Goal: Information Seeking & Learning: Learn about a topic

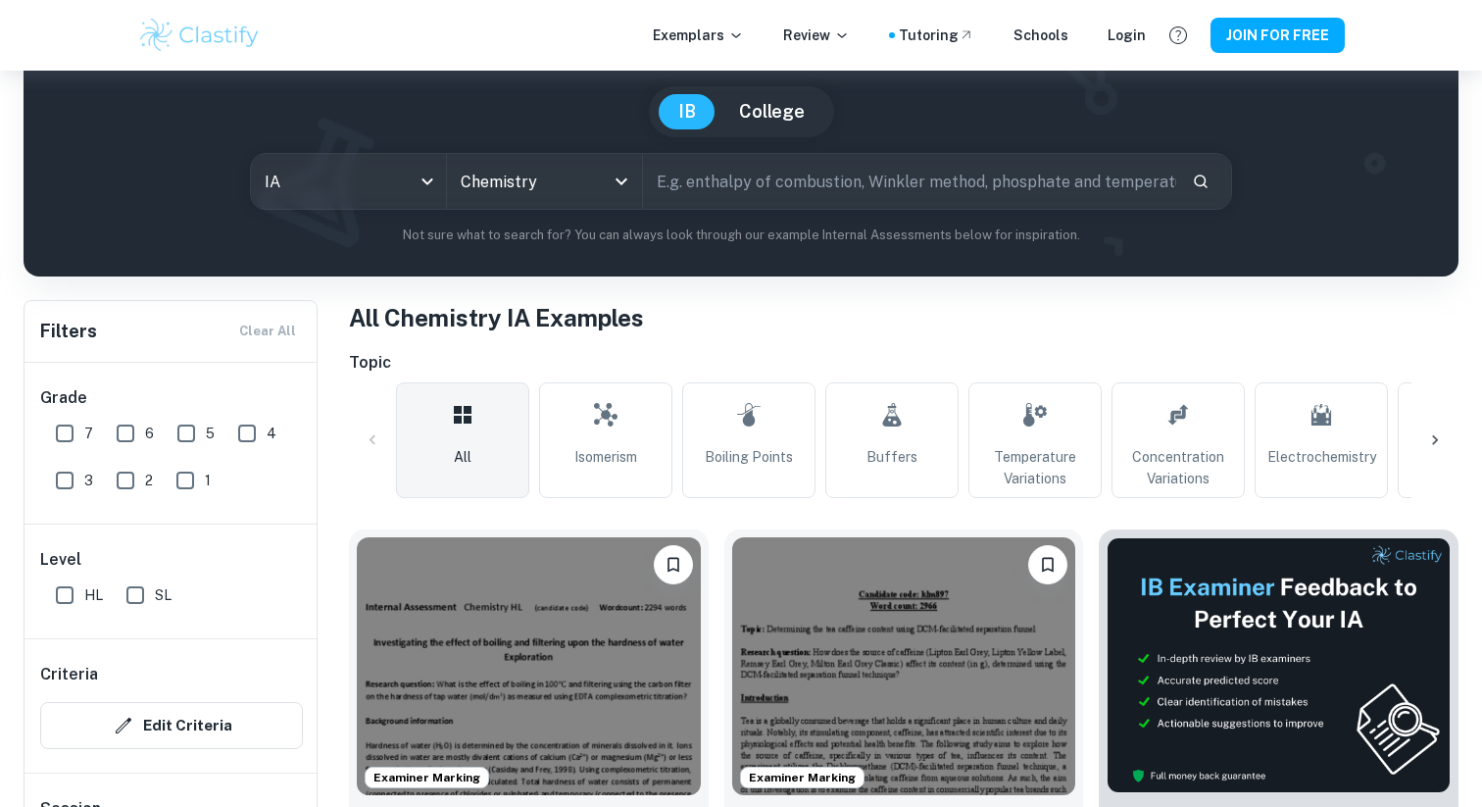
scroll to position [87, 0]
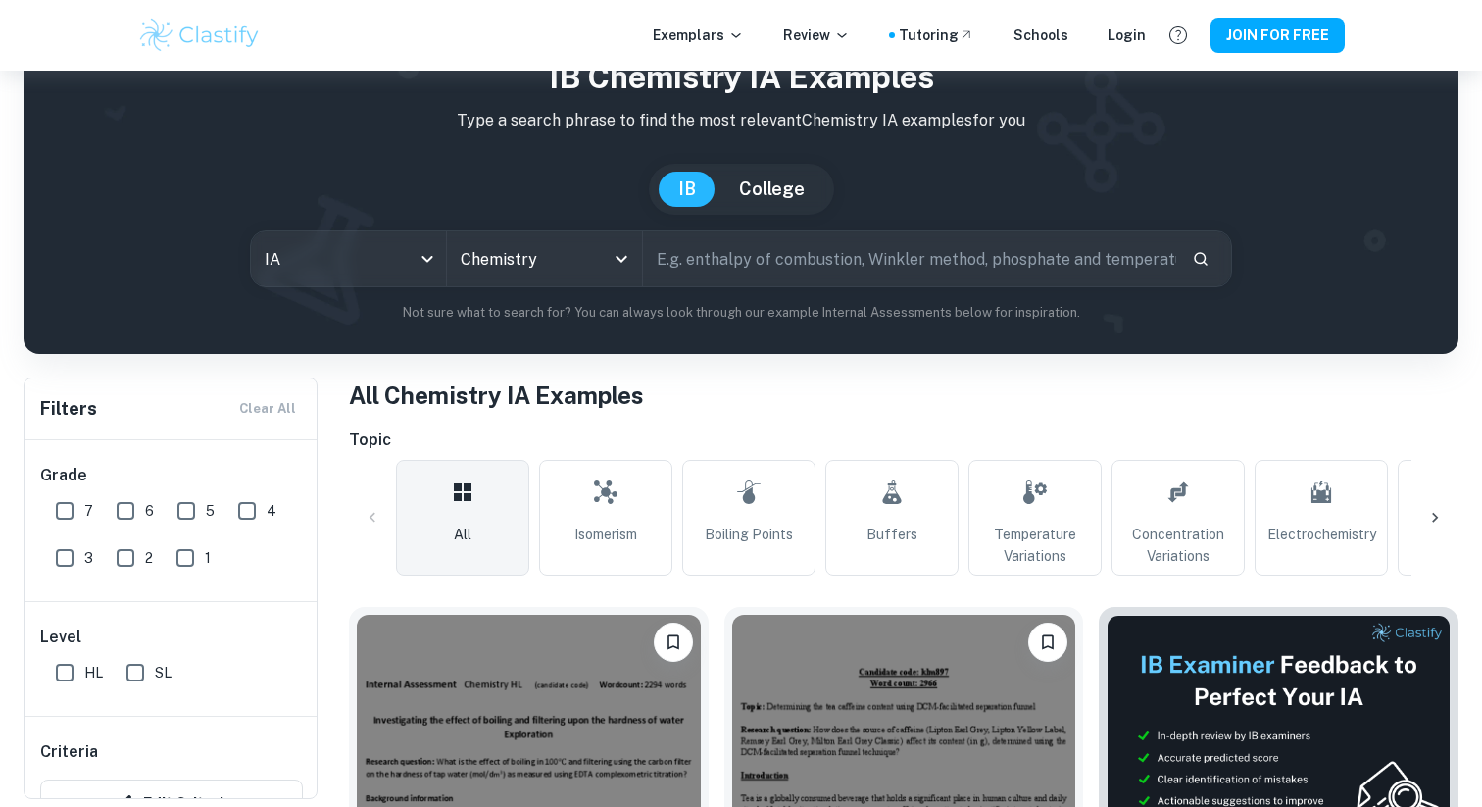
click at [743, 258] on input "text" at bounding box center [909, 258] width 533 height 55
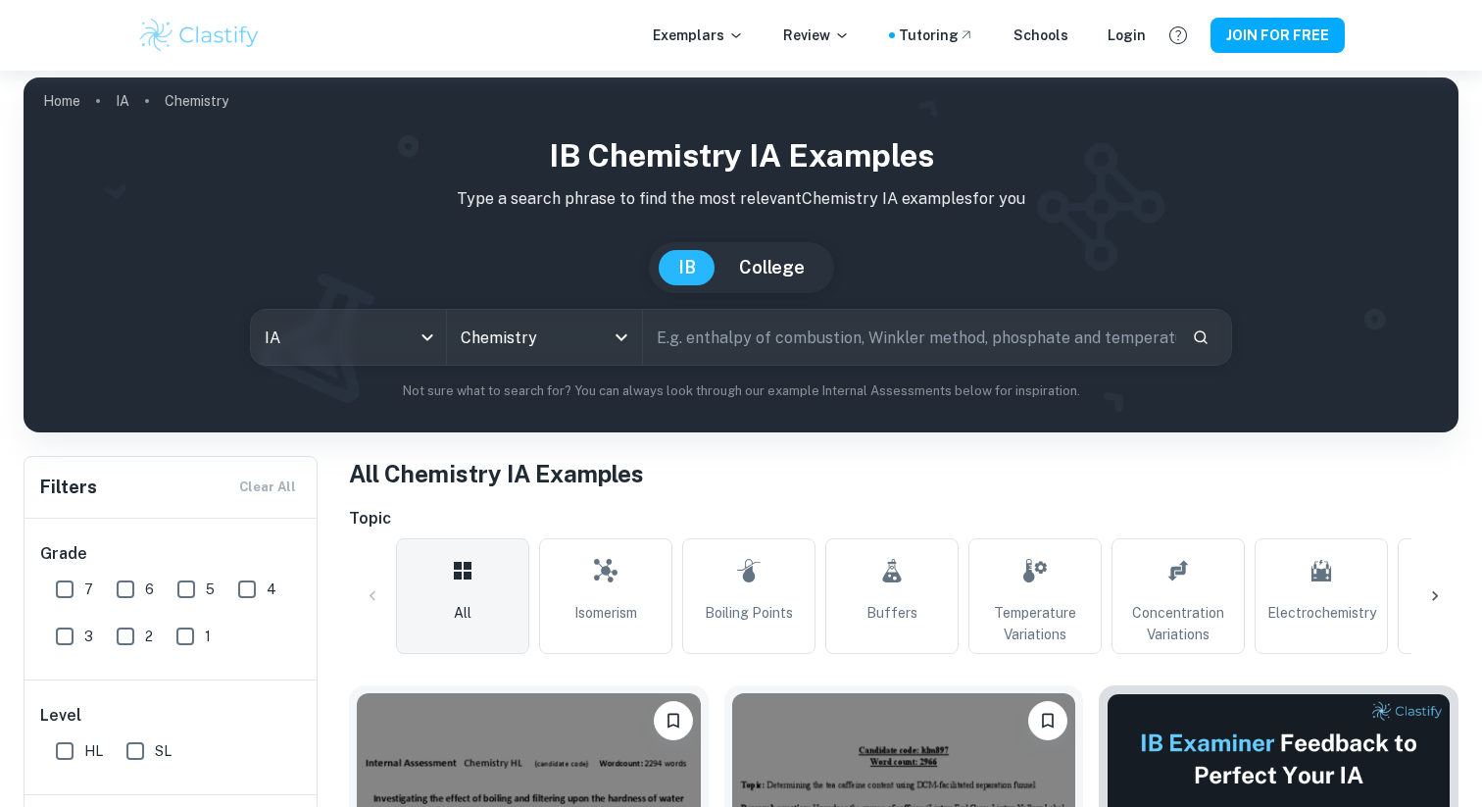
scroll to position [0, 0]
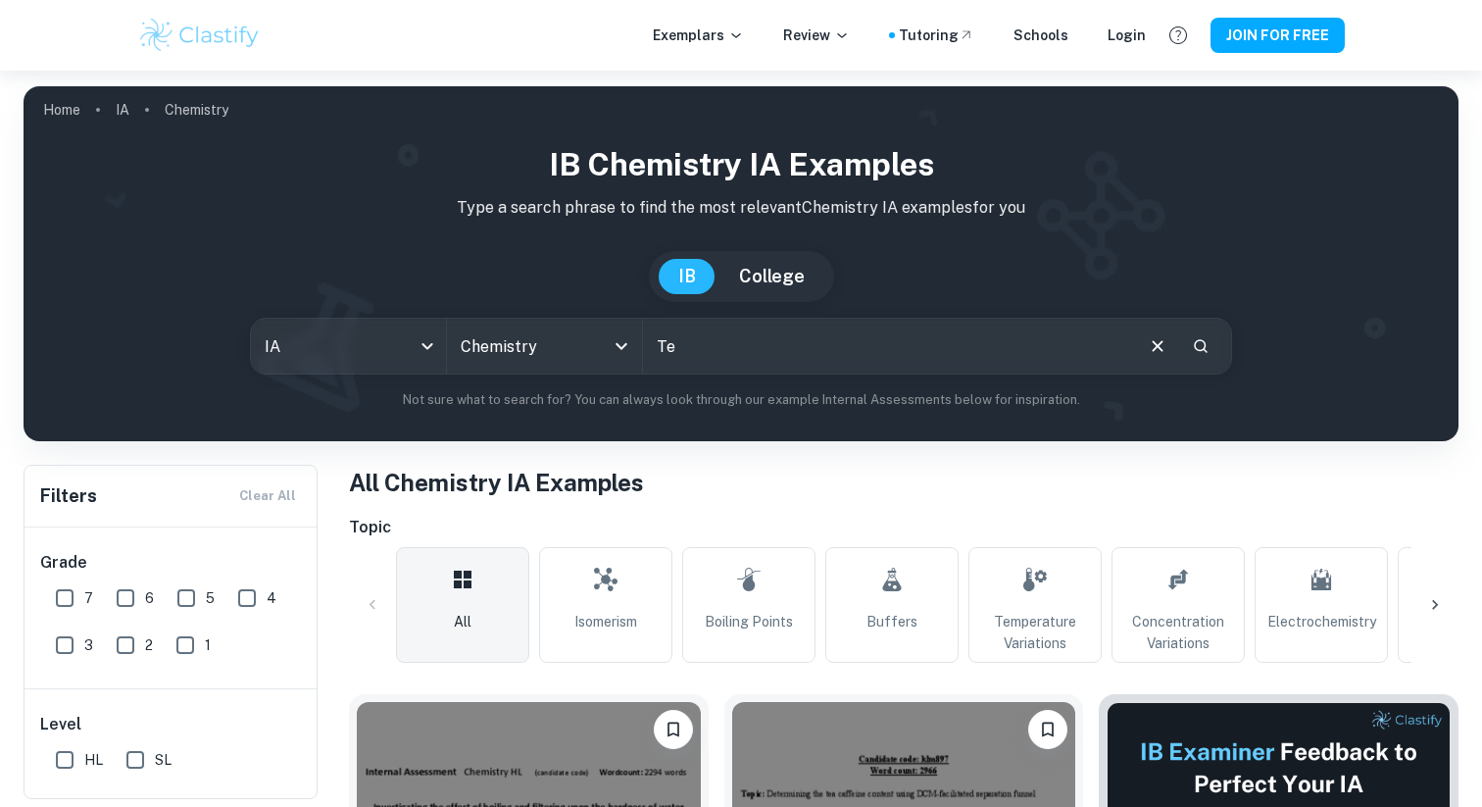
type input "T"
type input "Iron content of spinach"
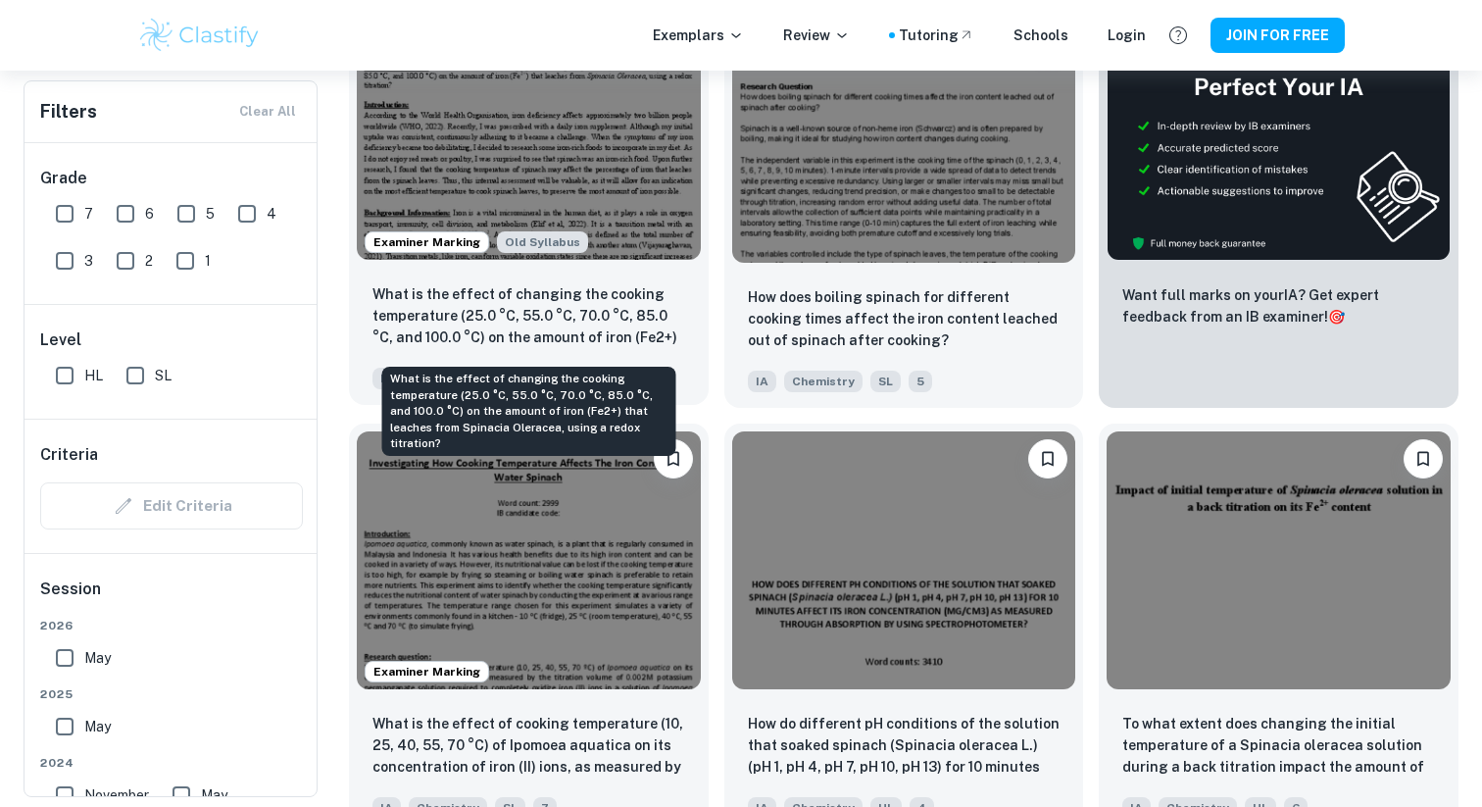
scroll to position [701, 0]
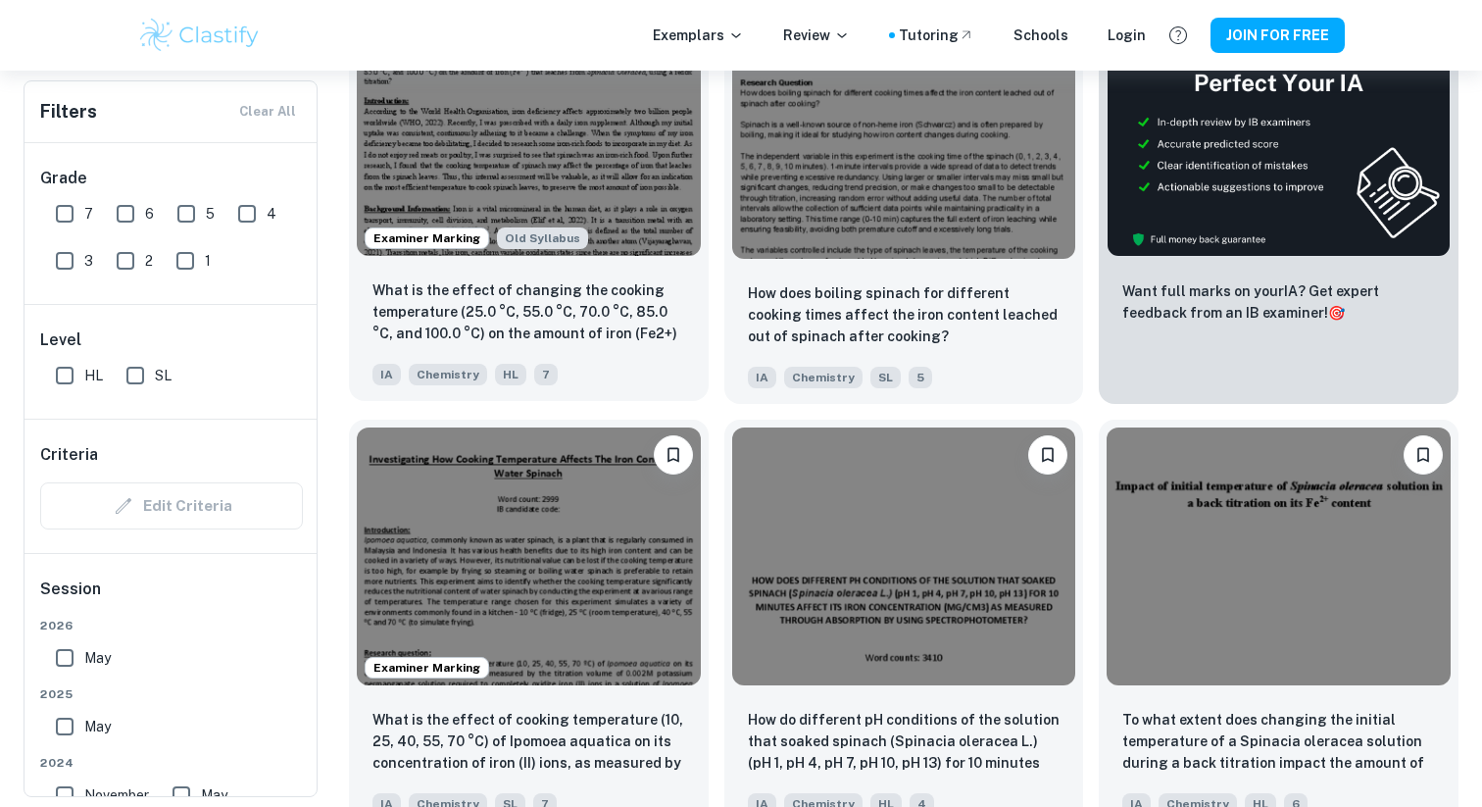
click at [598, 125] on img at bounding box center [529, 127] width 344 height 258
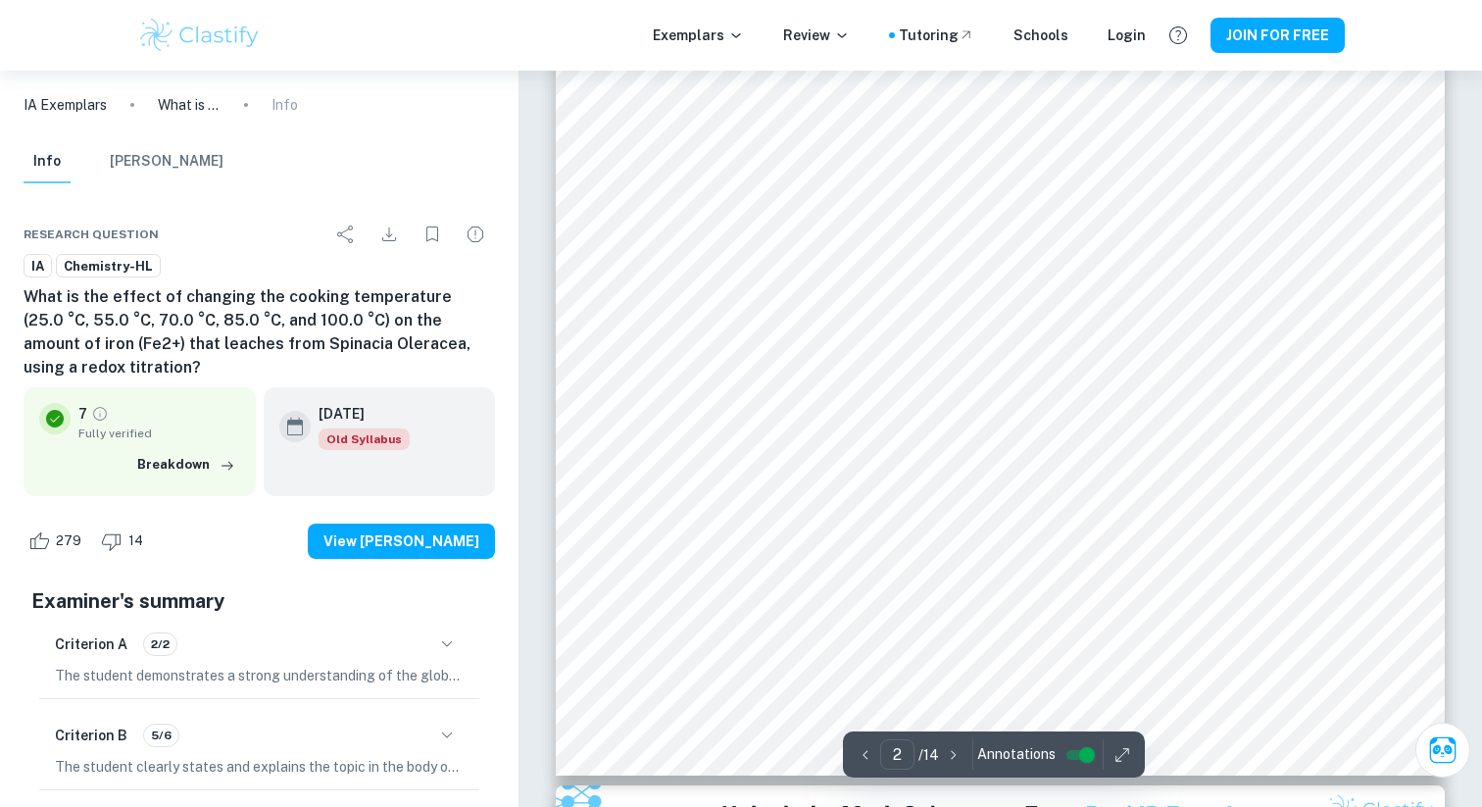
scroll to position [878, 0]
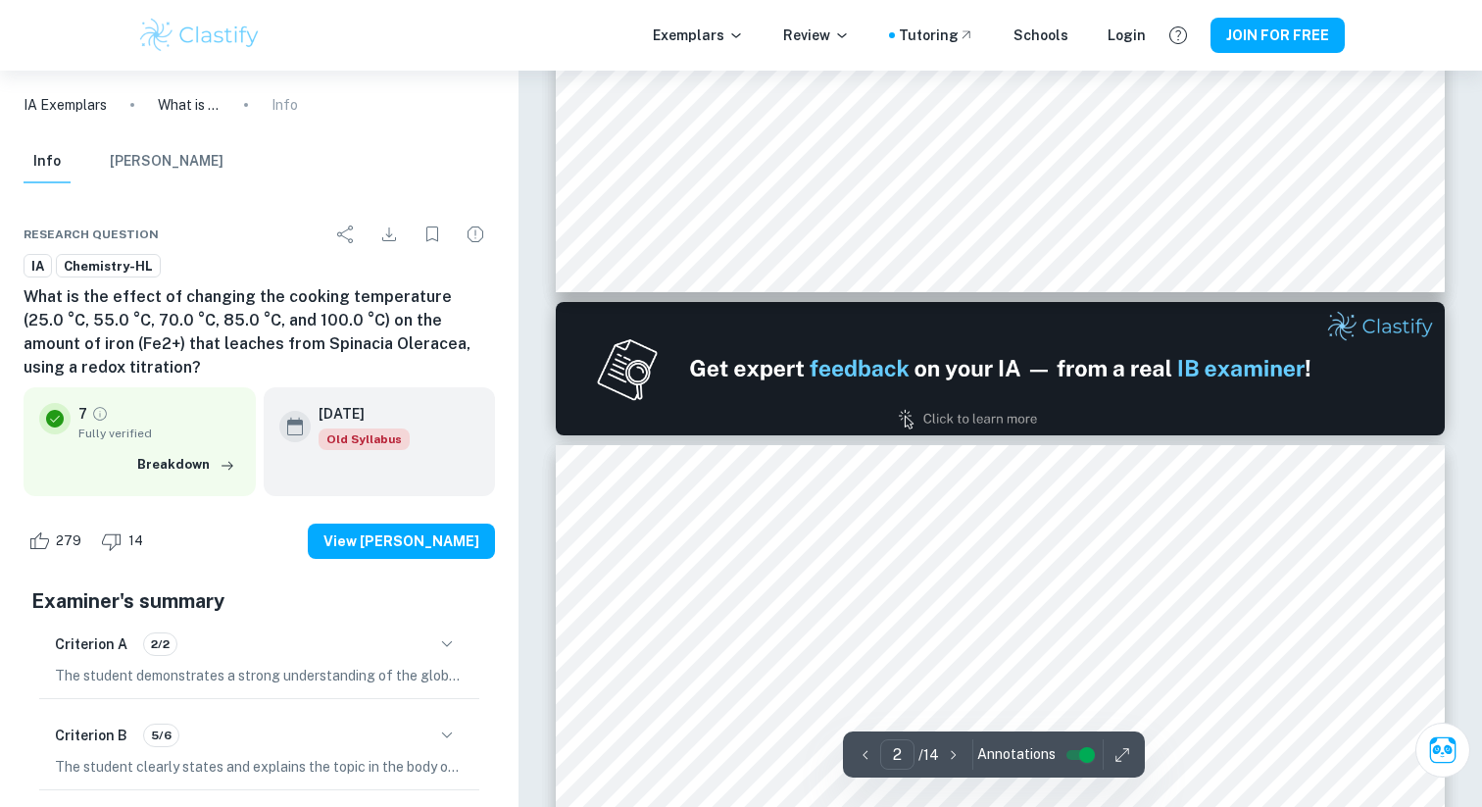
type input "1"
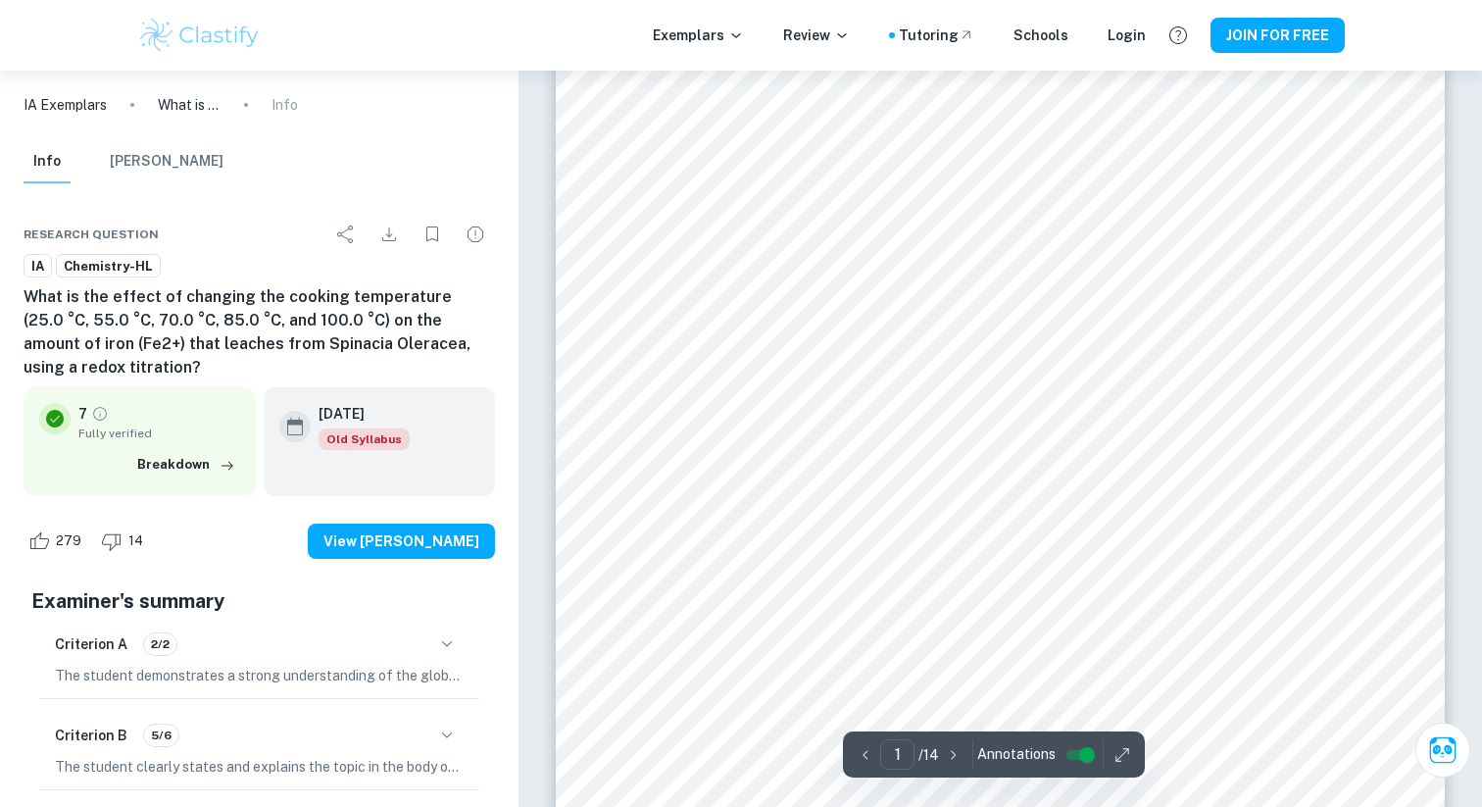
scroll to position [0, 0]
